Goal: Communication & Community: Share content

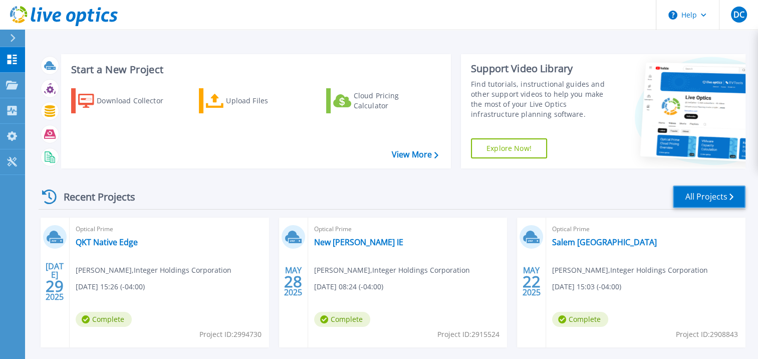
click at [703, 199] on link "All Projects" at bounding box center [709, 196] width 73 height 23
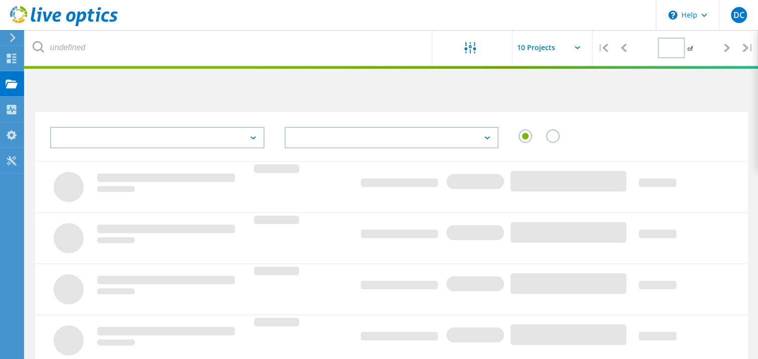
type input "1"
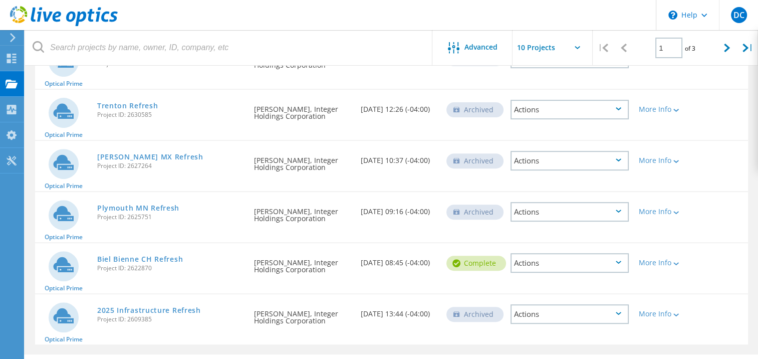
scroll to position [374, 0]
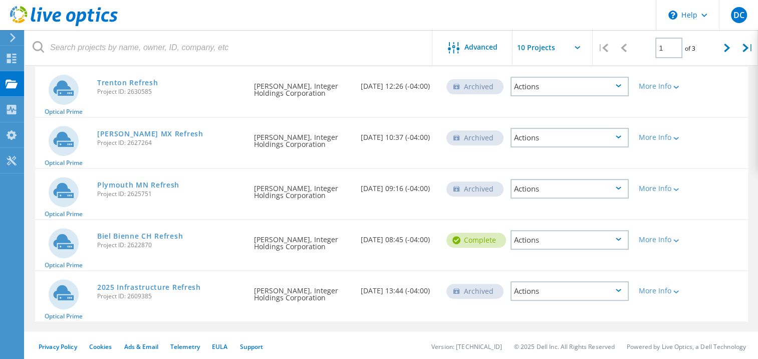
click at [619, 237] on icon at bounding box center [618, 238] width 6 height 3
click at [533, 245] on div "Share" at bounding box center [569, 248] width 116 height 16
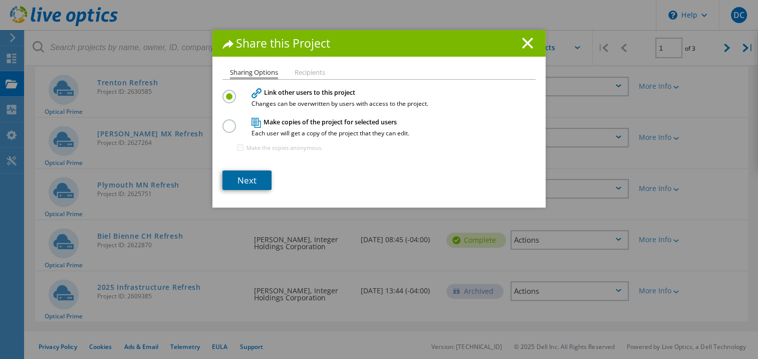
click at [239, 179] on link "Next" at bounding box center [246, 180] width 49 height 20
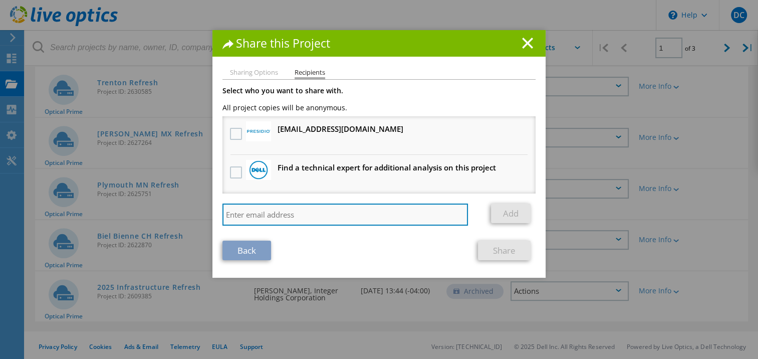
click at [269, 218] on input "search" at bounding box center [344, 214] width 245 height 22
click at [286, 215] on input "search" at bounding box center [344, 214] width 245 height 22
paste input "bandrews@echostor.com"
type input "bandrews@echostor.com"
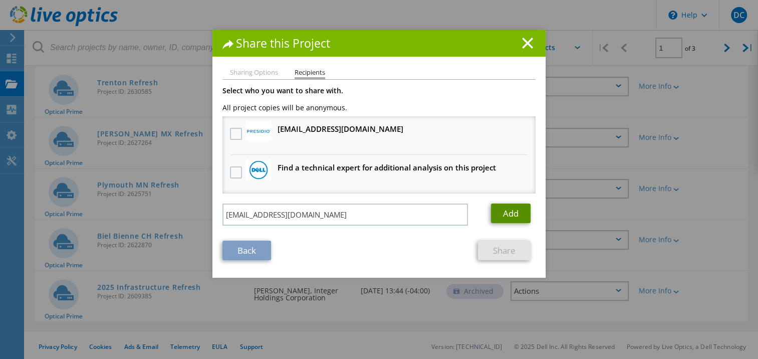
click at [502, 209] on link "Add" at bounding box center [511, 213] width 40 height 20
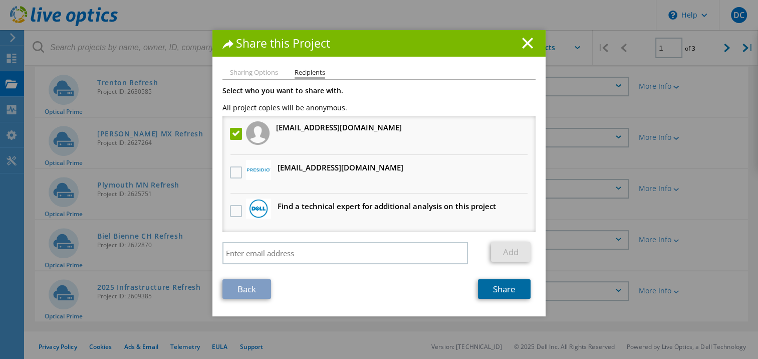
click at [497, 284] on link "Share" at bounding box center [504, 289] width 53 height 20
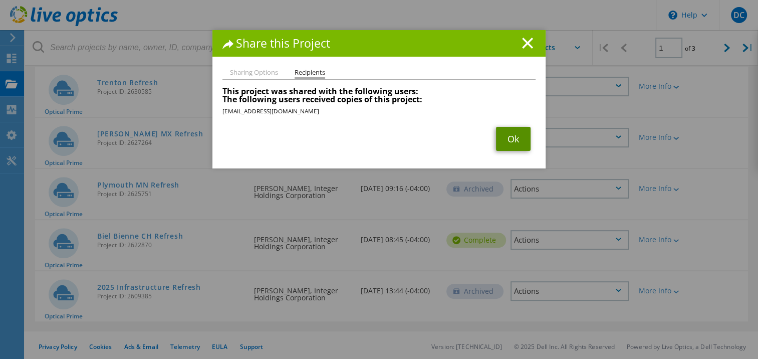
click at [509, 142] on link "Ok" at bounding box center [513, 139] width 35 height 24
